Goal: Task Accomplishment & Management: Use online tool/utility

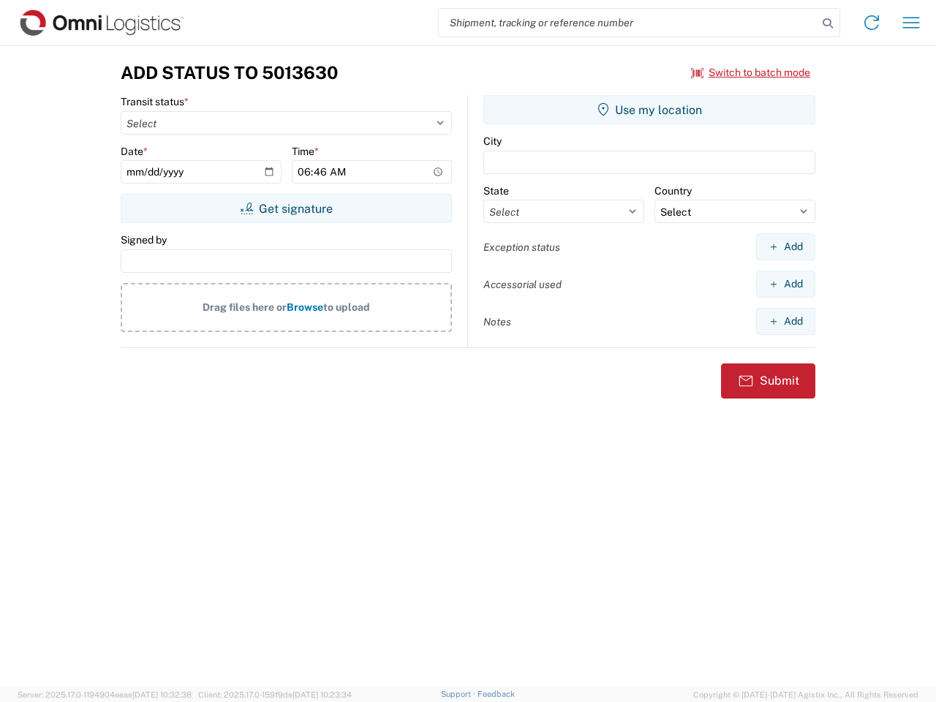
click at [628, 23] on input "search" at bounding box center [628, 23] width 379 height 28
click at [827, 23] on icon at bounding box center [827, 23] width 20 height 20
click at [871, 23] on icon at bounding box center [871, 22] width 23 height 23
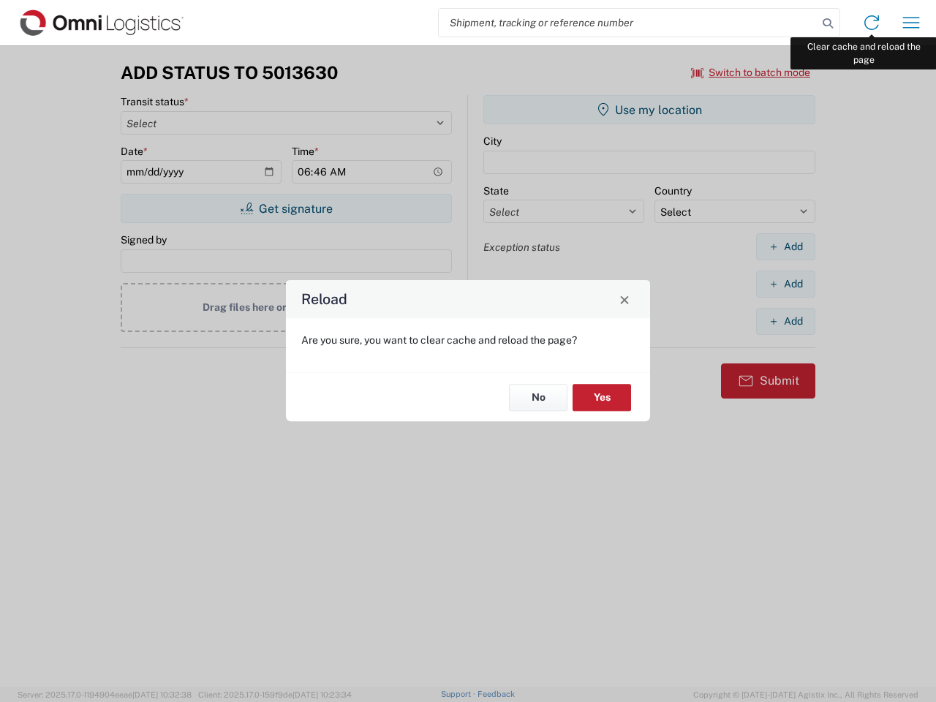
click at [911, 23] on div "Reload Are you sure, you want to clear cache and reload the page? No Yes" at bounding box center [468, 351] width 936 height 702
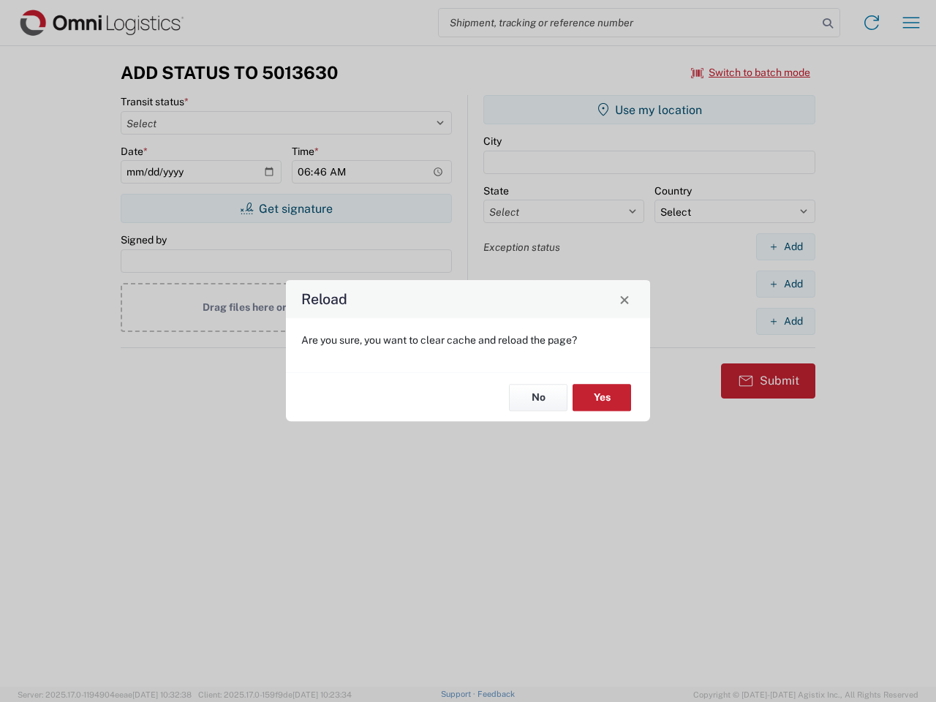
click at [751, 72] on div "Reload Are you sure, you want to clear cache and reload the page? No Yes" at bounding box center [468, 351] width 936 height 702
click at [286, 208] on div "Reload Are you sure, you want to clear cache and reload the page? No Yes" at bounding box center [468, 351] width 936 height 702
click at [649, 110] on div "Reload Are you sure, you want to clear cache and reload the page? No Yes" at bounding box center [468, 351] width 936 height 702
click at [785, 246] on div "Reload Are you sure, you want to clear cache and reload the page? No Yes" at bounding box center [468, 351] width 936 height 702
click at [785, 284] on div "Reload Are you sure, you want to clear cache and reload the page? No Yes" at bounding box center [468, 351] width 936 height 702
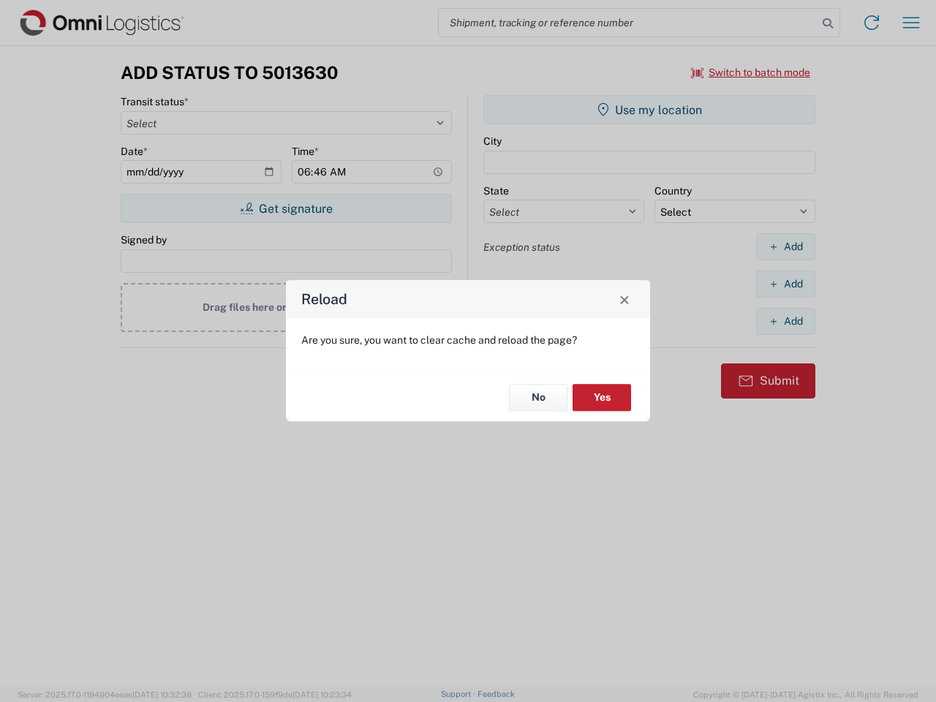
click at [785, 321] on div "Reload Are you sure, you want to clear cache and reload the page? No Yes" at bounding box center [468, 351] width 936 height 702
